Goal: Book appointment/travel/reservation

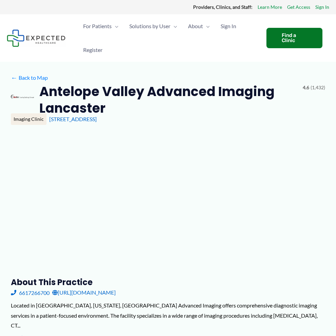
type input "**********"
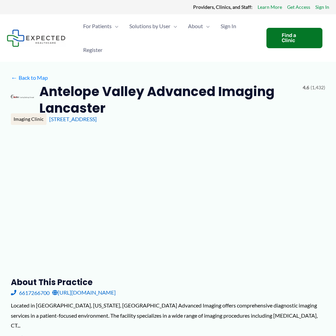
type input "**********"
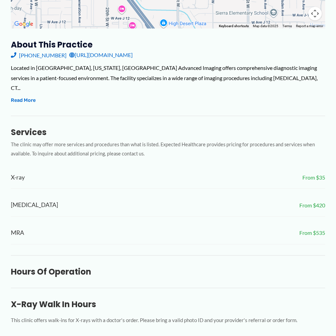
scroll to position [442, 0]
